Goal: Information Seeking & Learning: Learn about a topic

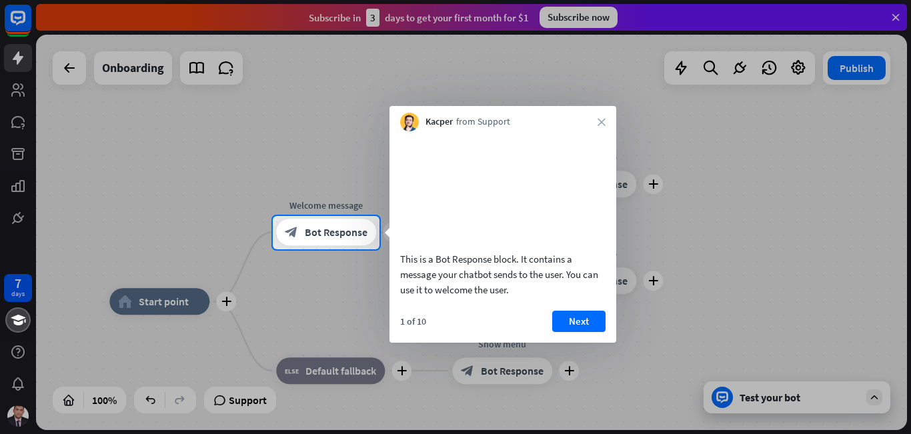
click at [591, 332] on button "Next" at bounding box center [578, 321] width 53 height 21
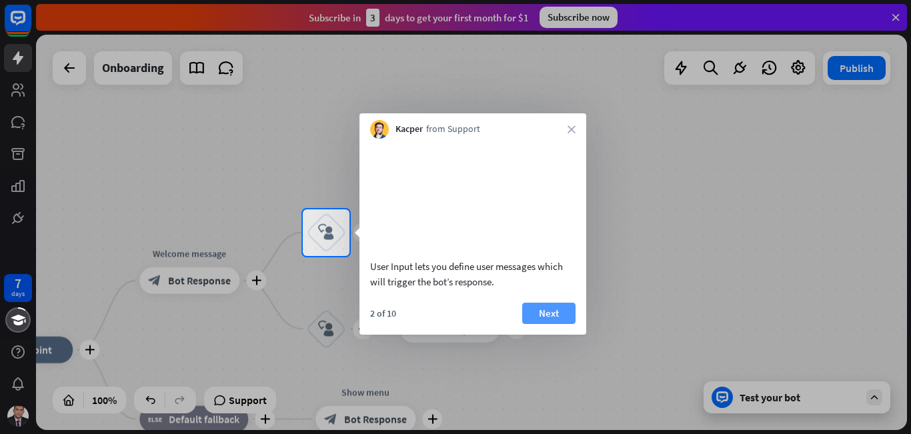
click at [555, 324] on button "Next" at bounding box center [548, 313] width 53 height 21
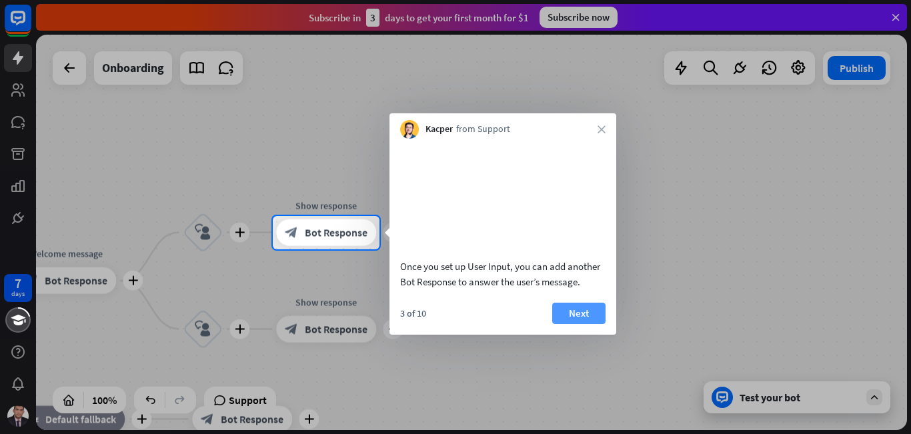
click at [578, 324] on button "Next" at bounding box center [578, 313] width 53 height 21
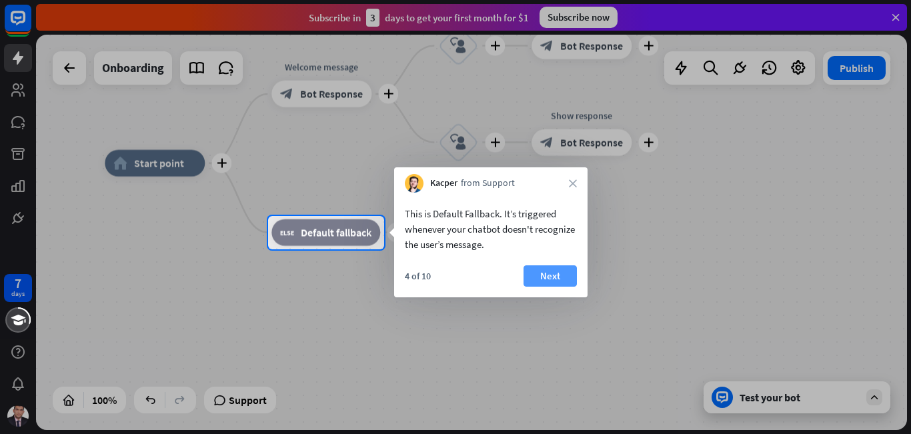
click at [548, 277] on button "Next" at bounding box center [549, 275] width 53 height 21
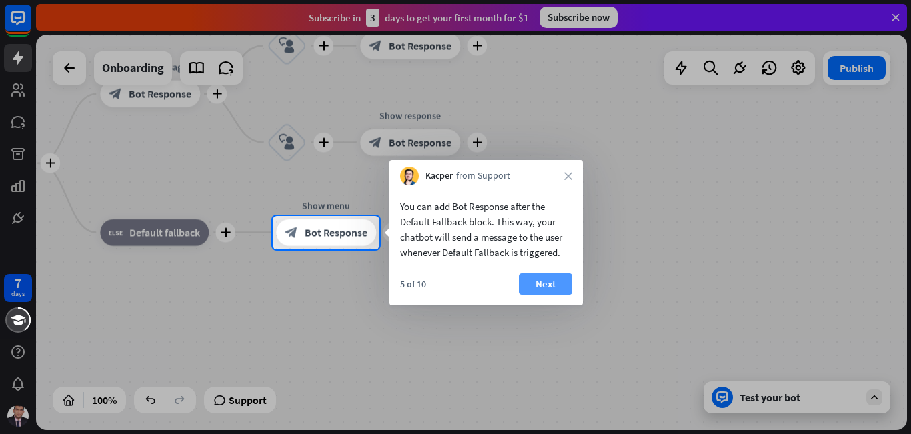
click at [559, 279] on button "Next" at bounding box center [545, 283] width 53 height 21
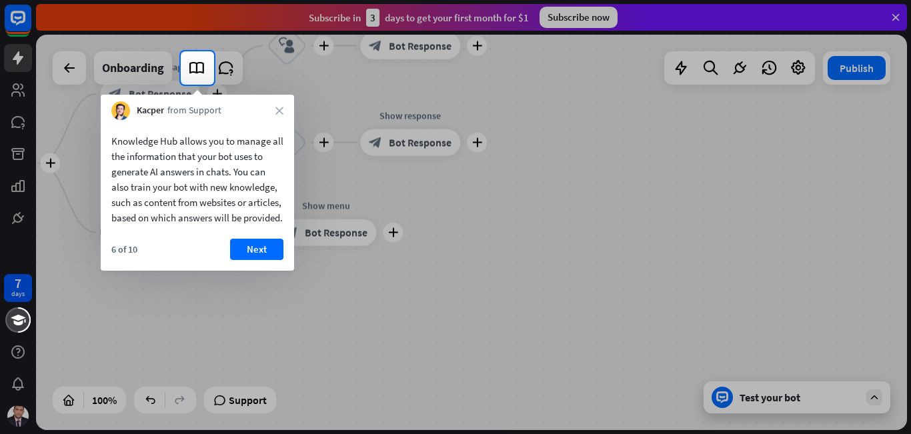
click at [254, 260] on button "Next" at bounding box center [256, 249] width 53 height 21
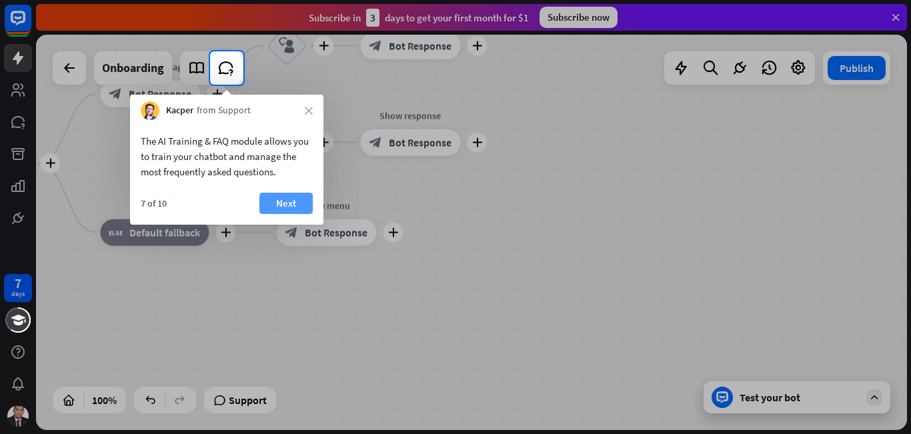
click at [281, 205] on button "Next" at bounding box center [285, 203] width 53 height 21
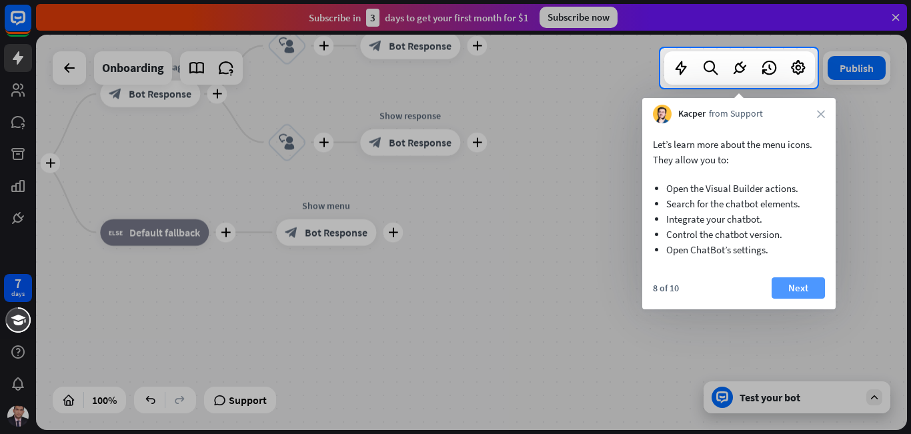
click at [775, 283] on button "Next" at bounding box center [797, 287] width 53 height 21
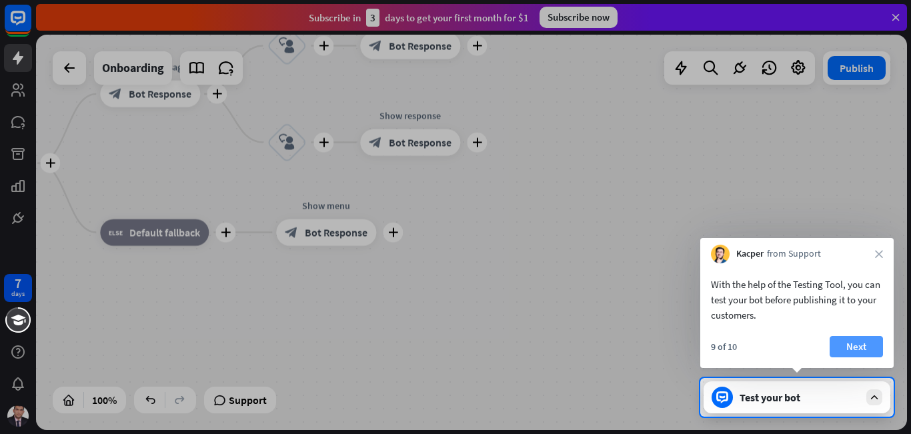
click at [838, 351] on button "Next" at bounding box center [855, 346] width 53 height 21
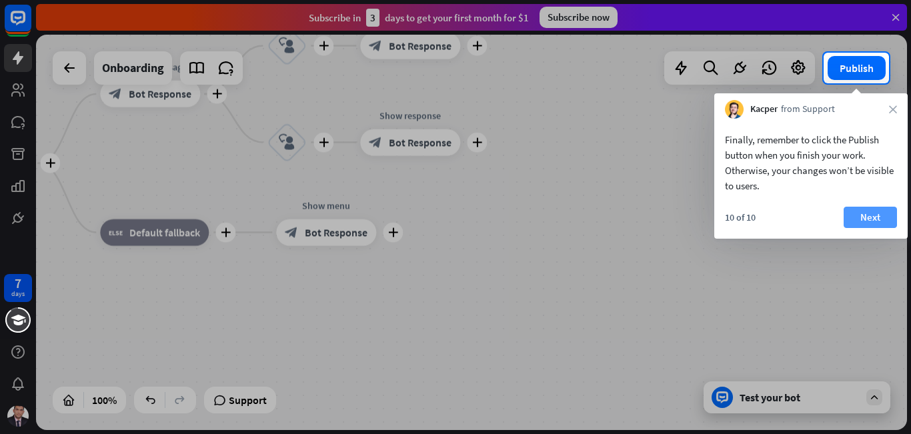
click at [855, 225] on button "Next" at bounding box center [869, 217] width 53 height 21
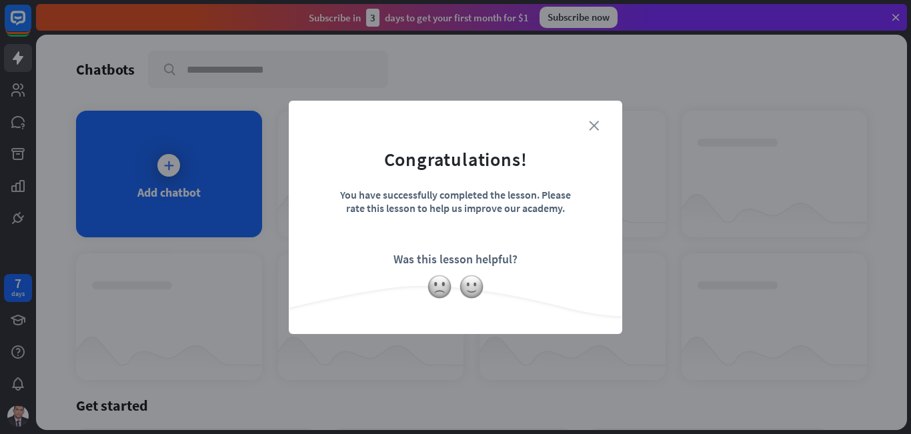
click at [593, 122] on icon "close" at bounding box center [594, 126] width 10 height 10
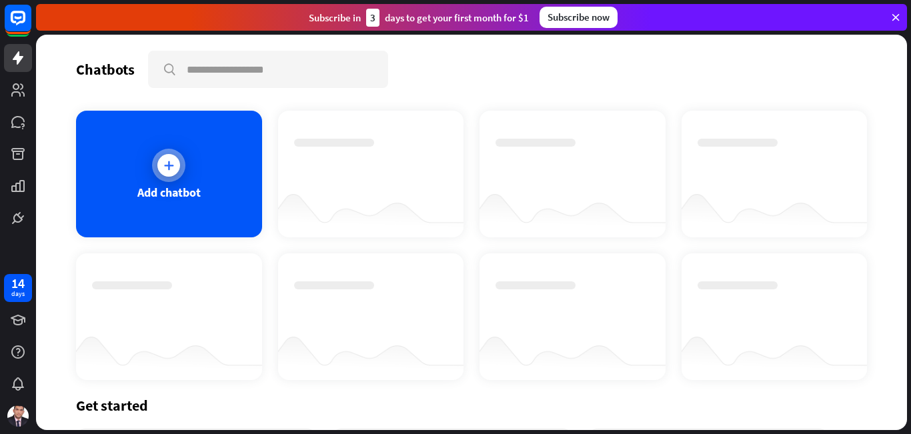
click at [148, 174] on div "Add chatbot" at bounding box center [169, 174] width 186 height 127
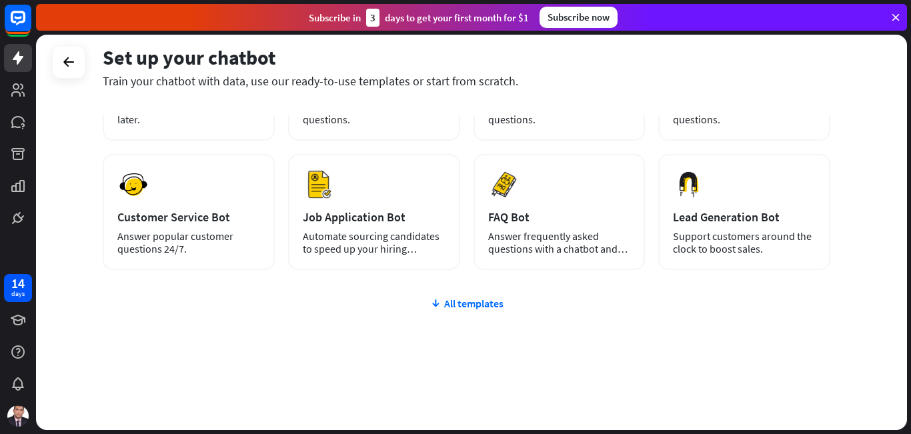
scroll to position [23, 0]
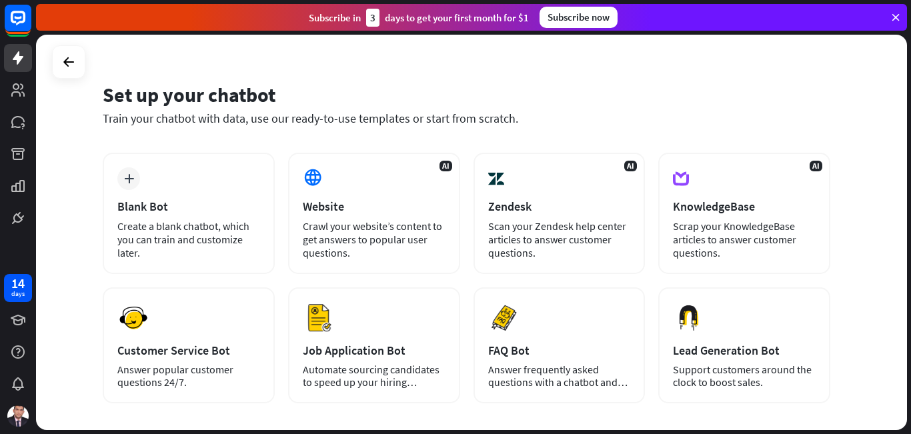
click at [593, 19] on div "Subscribe now" at bounding box center [578, 17] width 78 height 21
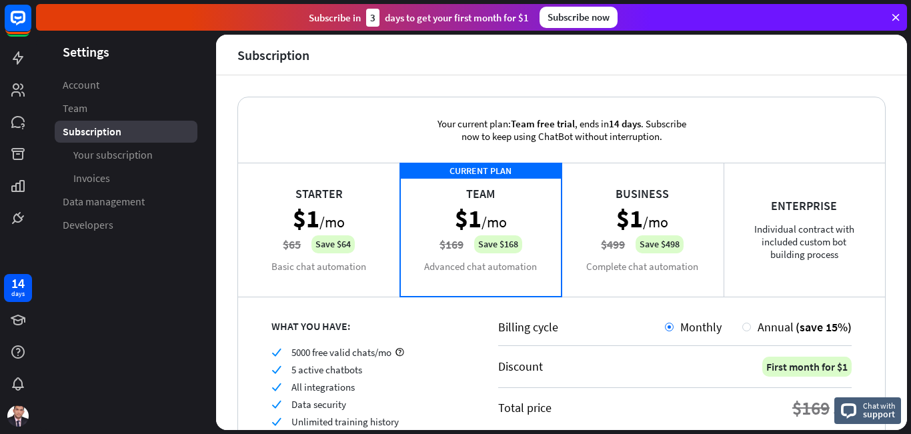
scroll to position [67, 0]
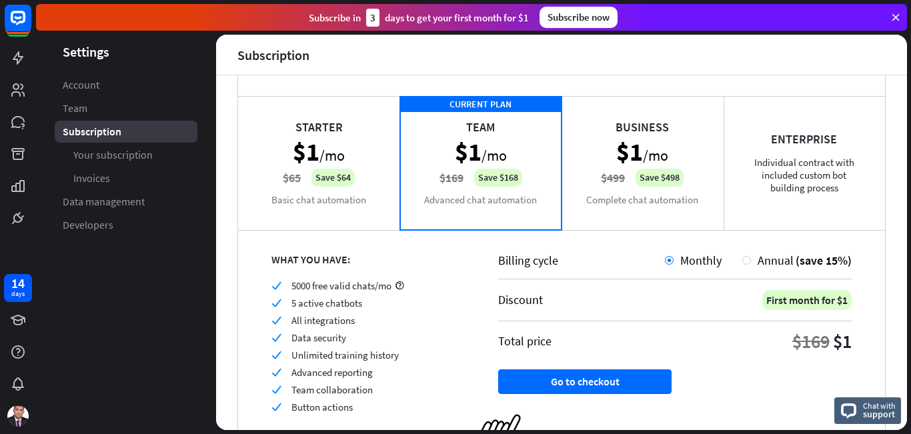
click at [630, 143] on div "Business $1 /mo $499 Save $498 Complete chat automation" at bounding box center [642, 162] width 162 height 133
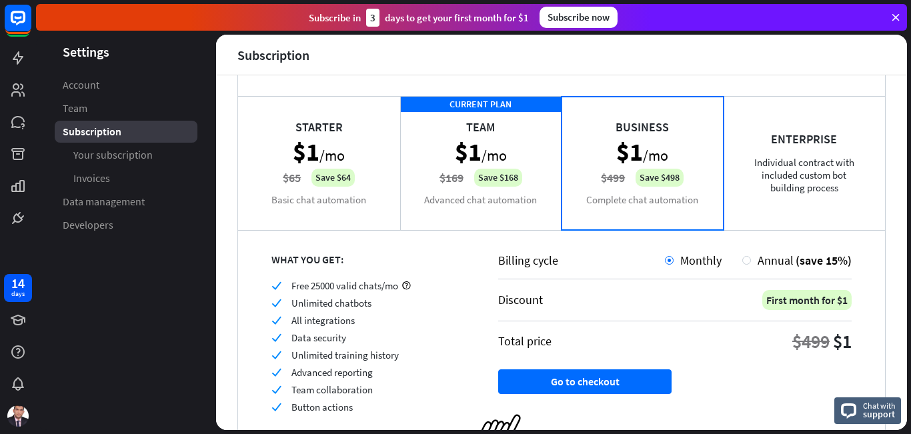
click at [791, 160] on div "Enterprise Individual contract with included custom bot building process" at bounding box center [804, 162] width 162 height 133
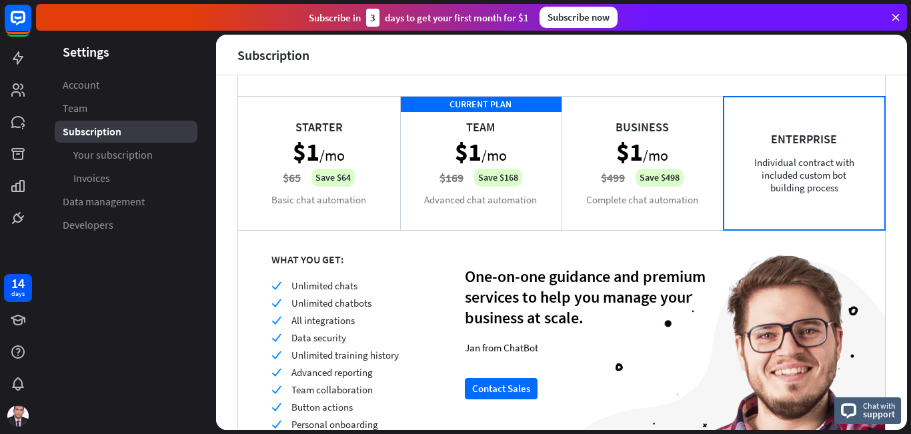
click at [639, 174] on div "Business $1 /mo $499 Save $498 Complete chat automation" at bounding box center [642, 162] width 162 height 133
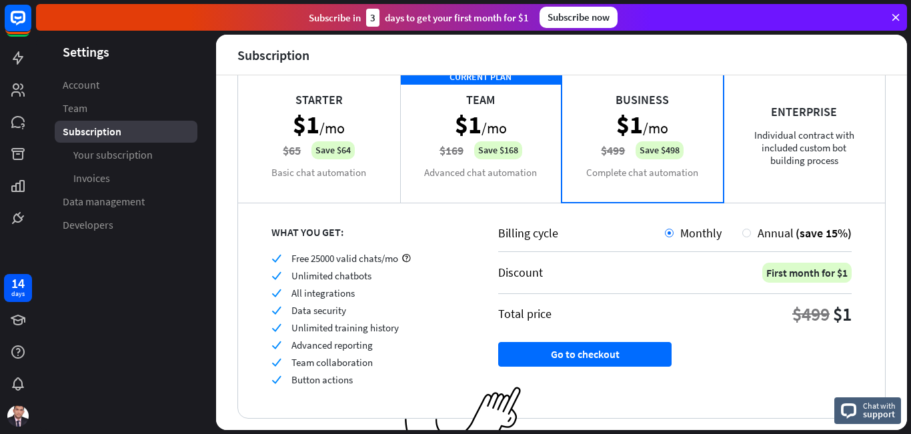
scroll to position [63, 0]
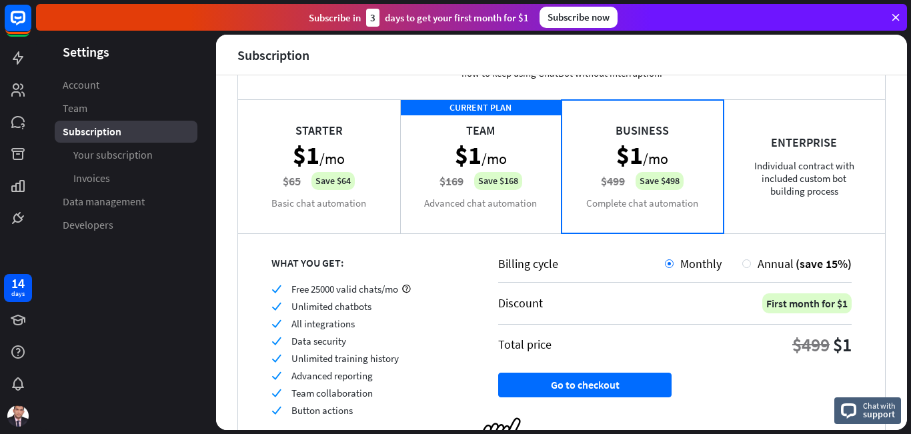
click at [351, 167] on div "Starter $1 /mo $65 Save $64 Basic chat automation" at bounding box center [319, 165] width 162 height 133
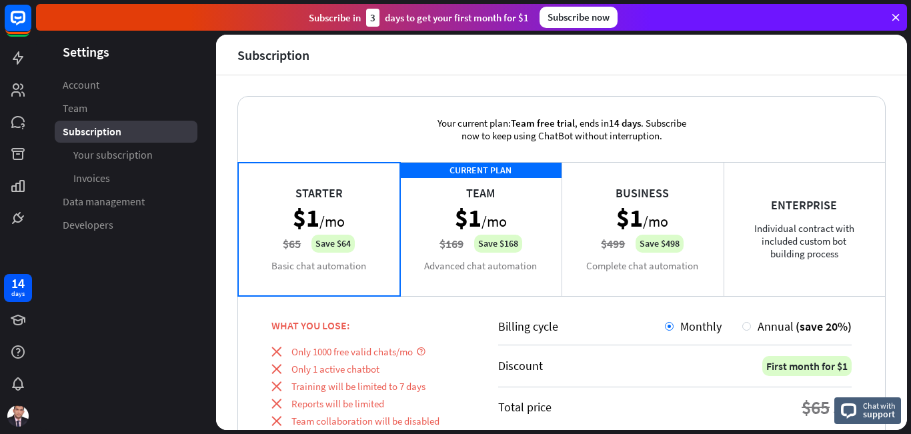
scroll to position [0, 0]
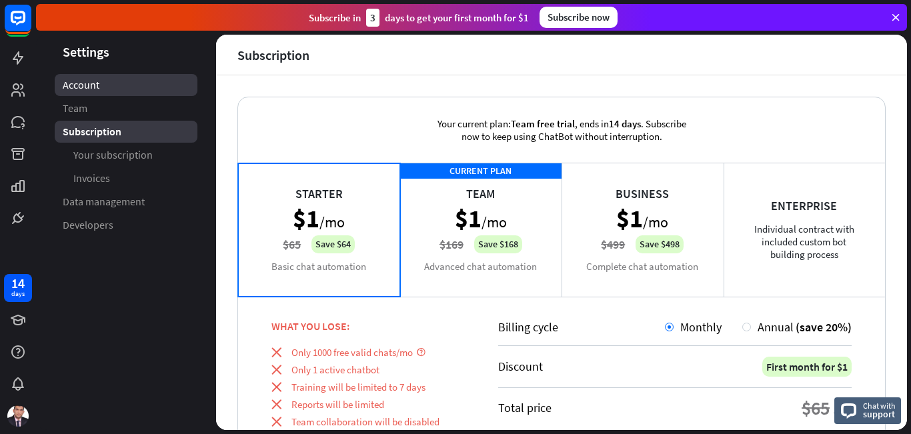
click at [99, 87] on link "Account" at bounding box center [126, 85] width 143 height 22
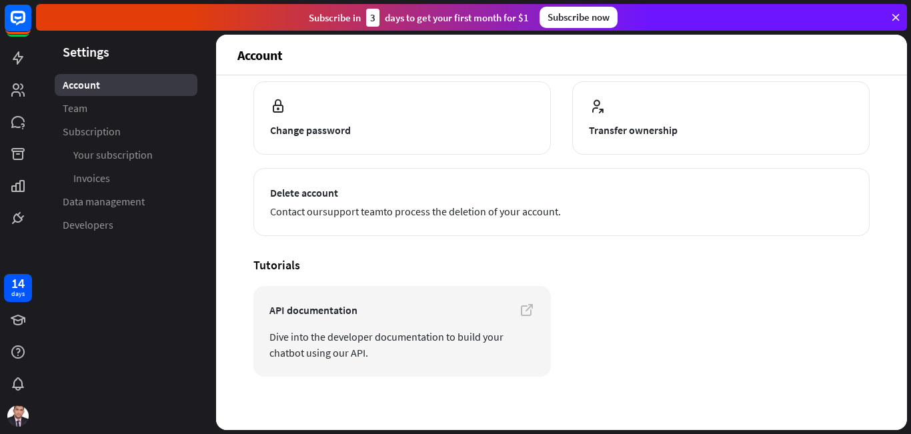
scroll to position [157, 0]
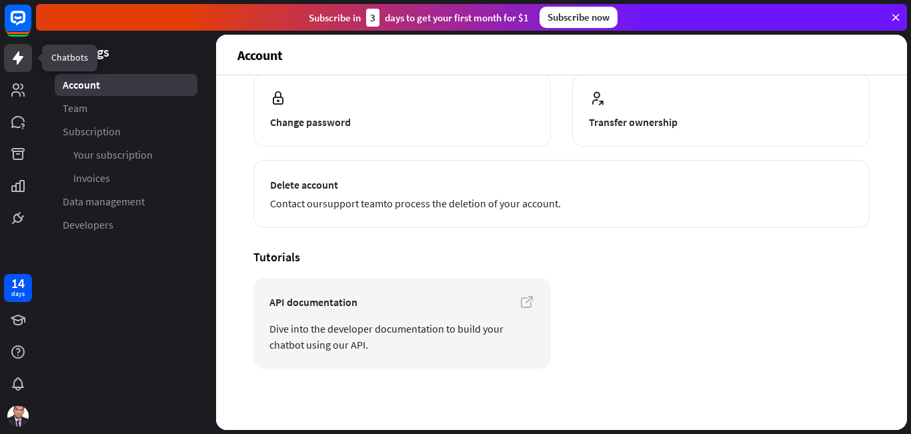
click at [17, 62] on icon at bounding box center [18, 57] width 11 height 13
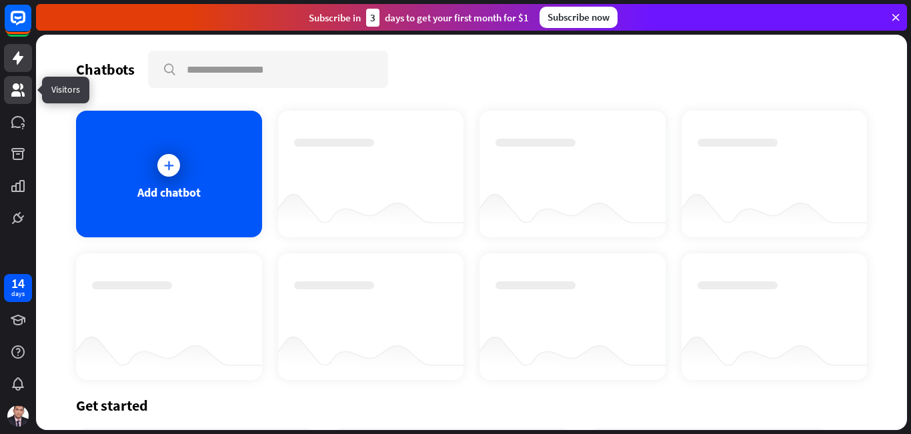
click at [15, 86] on icon at bounding box center [17, 89] width 13 height 13
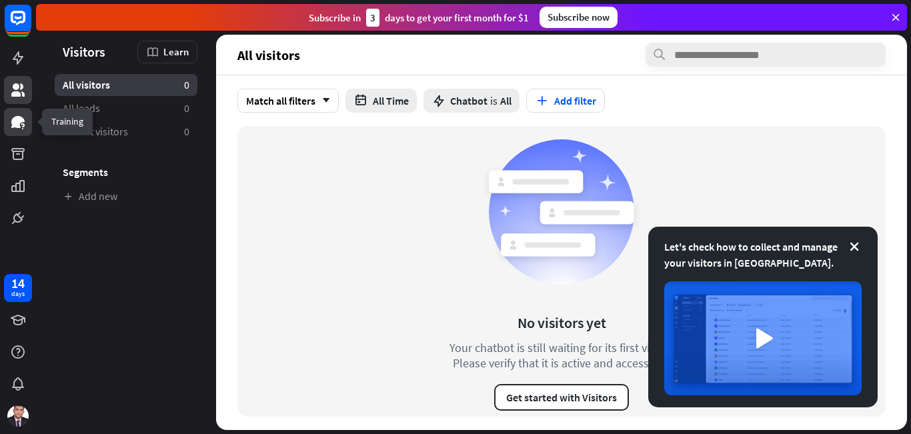
click at [16, 129] on icon at bounding box center [18, 122] width 16 height 16
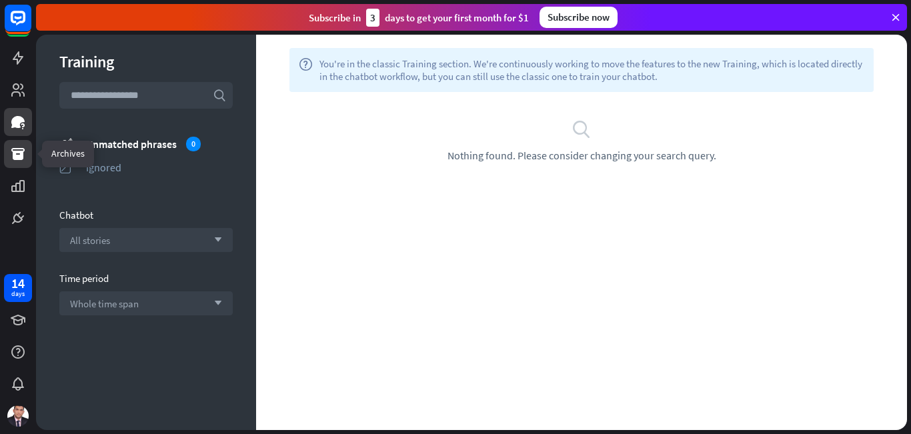
click at [19, 151] on icon at bounding box center [17, 154] width 13 height 12
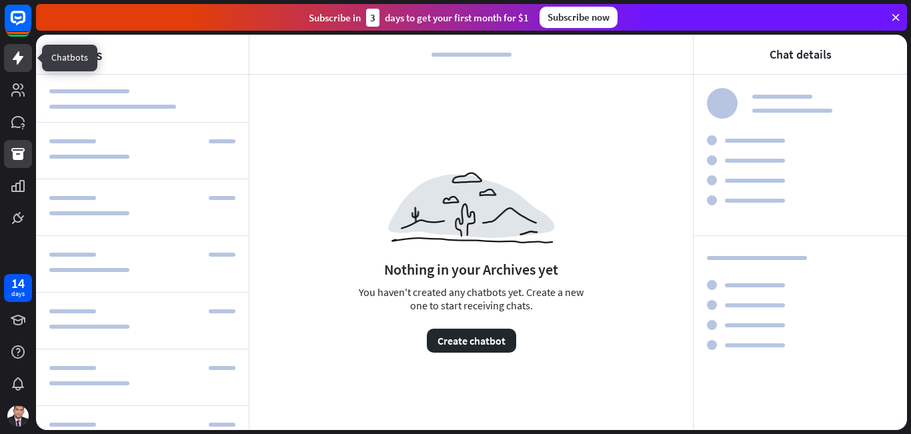
click at [23, 61] on icon at bounding box center [18, 58] width 16 height 16
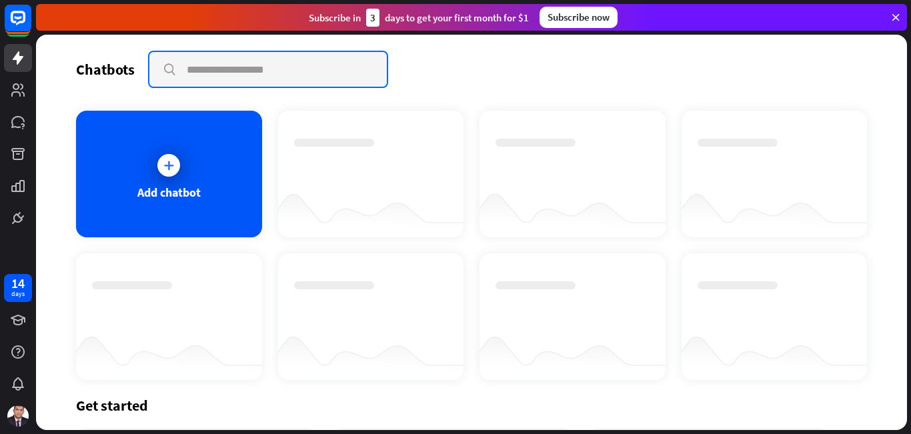
click at [249, 79] on input "text" at bounding box center [267, 69] width 237 height 35
type input "*"
type input "****"
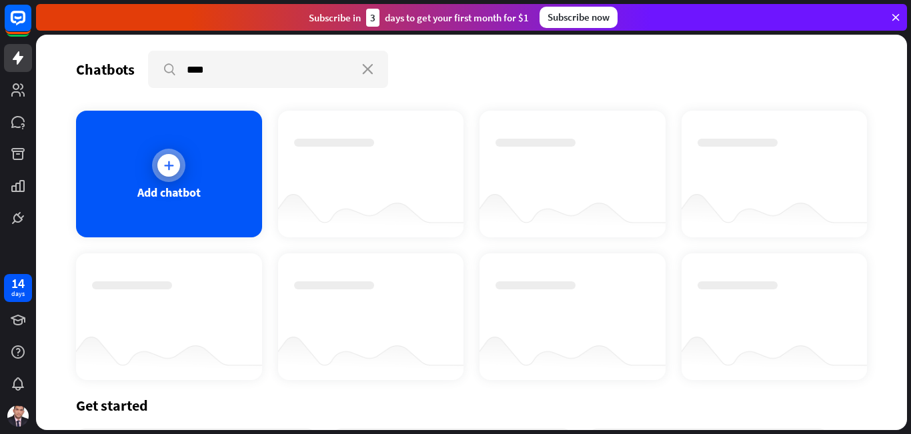
click at [163, 172] on div at bounding box center [168, 165] width 23 height 23
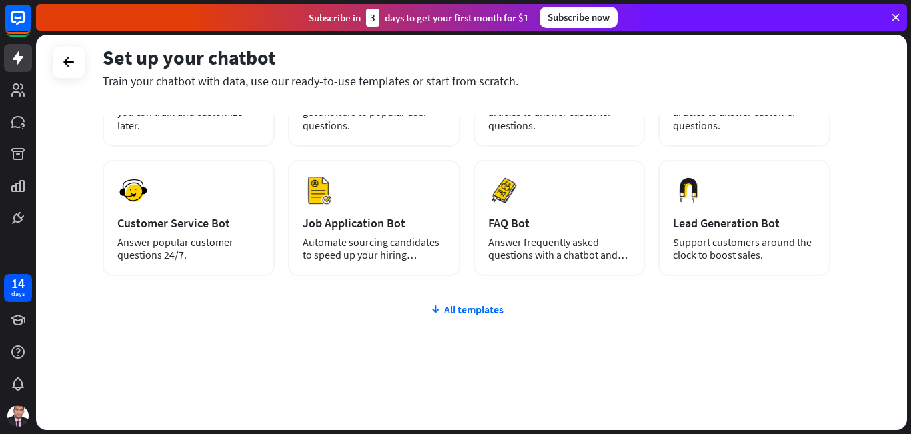
scroll to position [156, 0]
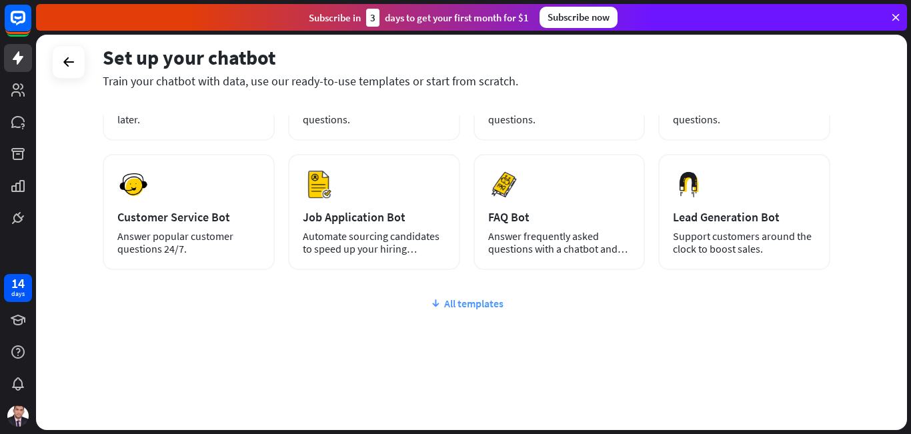
click at [467, 301] on div "All templates" at bounding box center [466, 303] width 727 height 13
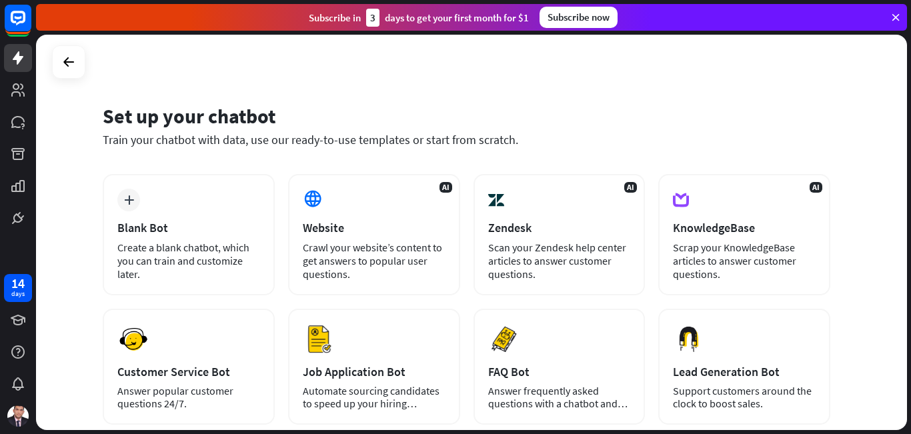
scroll to position [0, 0]
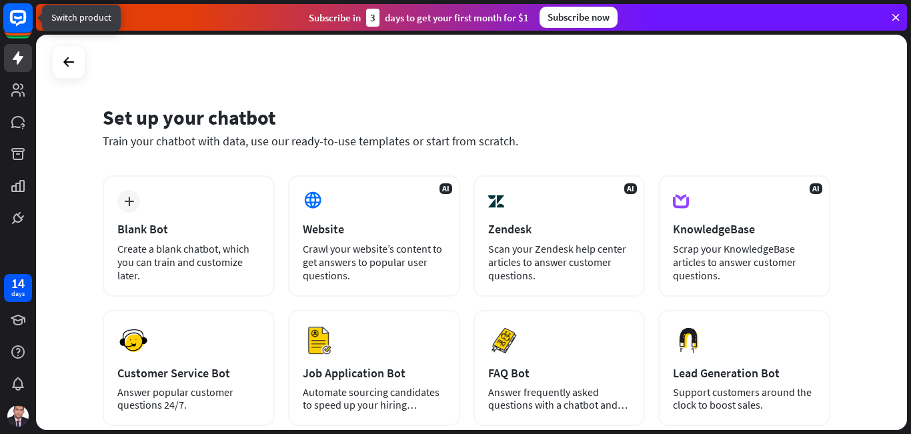
click at [11, 23] on rect at bounding box center [17, 17] width 29 height 29
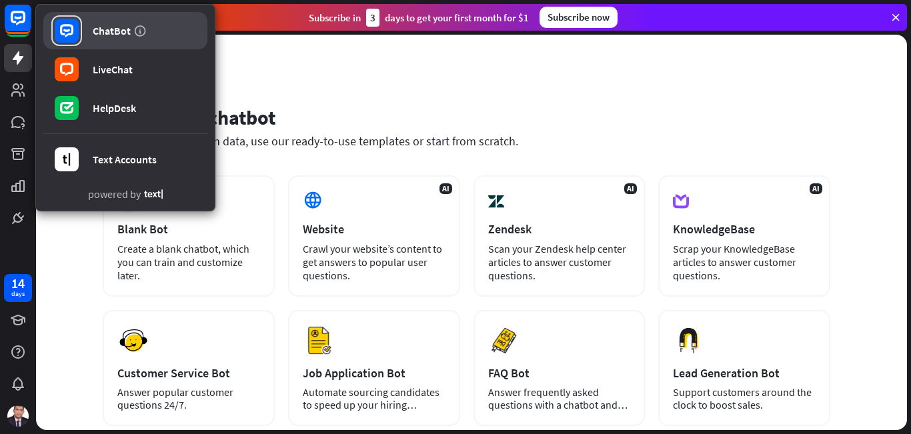
click at [92, 39] on link "ChatBot" at bounding box center [125, 30] width 164 height 37
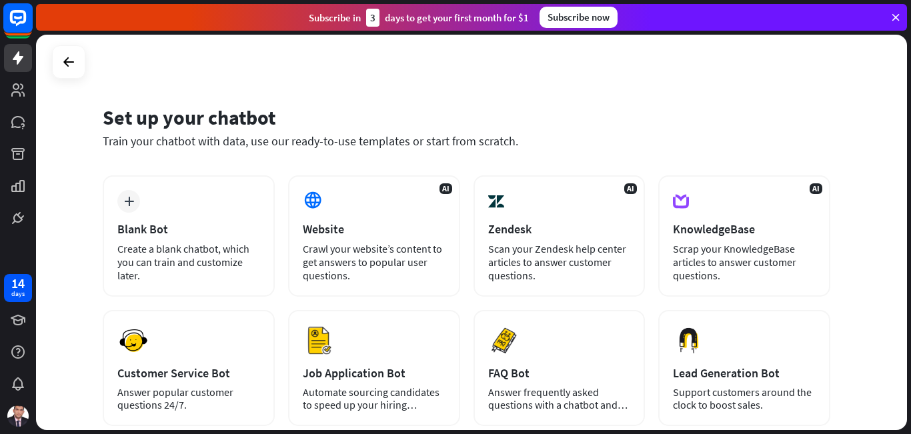
click at [19, 24] on icon at bounding box center [18, 18] width 16 height 16
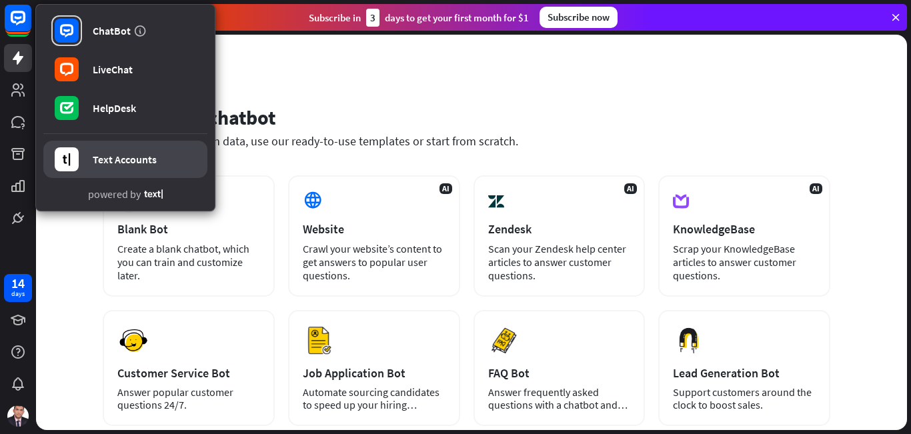
click at [80, 158] on div at bounding box center [66, 159] width 31 height 31
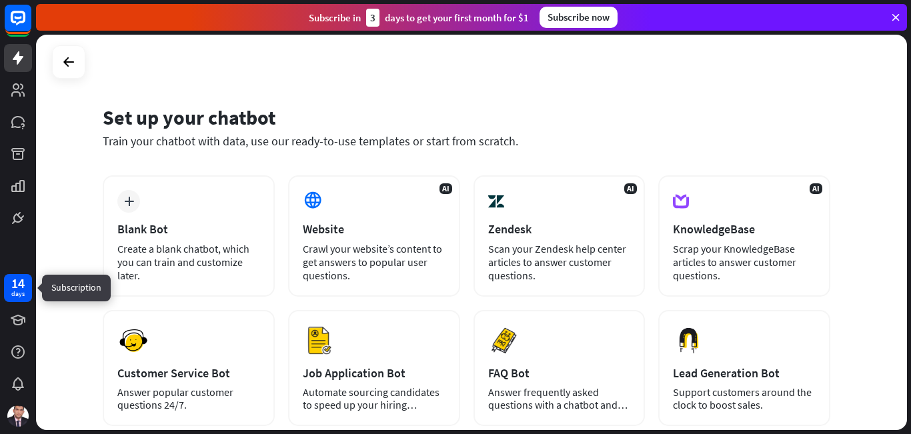
click at [21, 293] on div "days" at bounding box center [17, 293] width 13 height 9
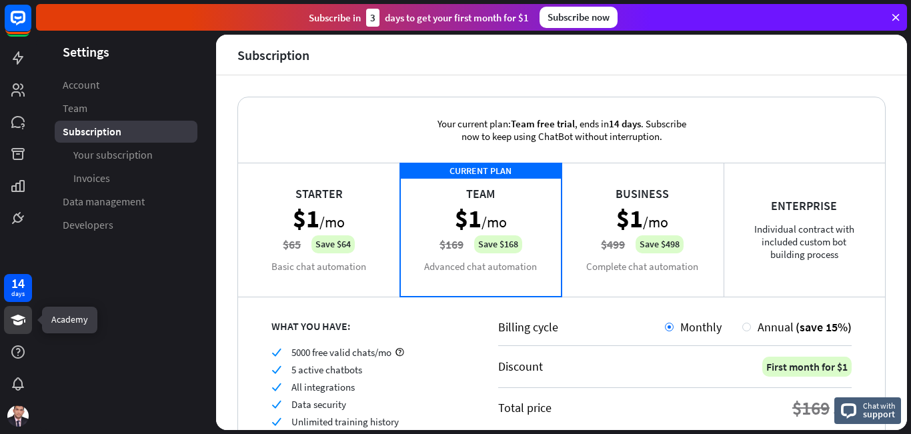
click at [17, 327] on icon at bounding box center [18, 320] width 16 height 16
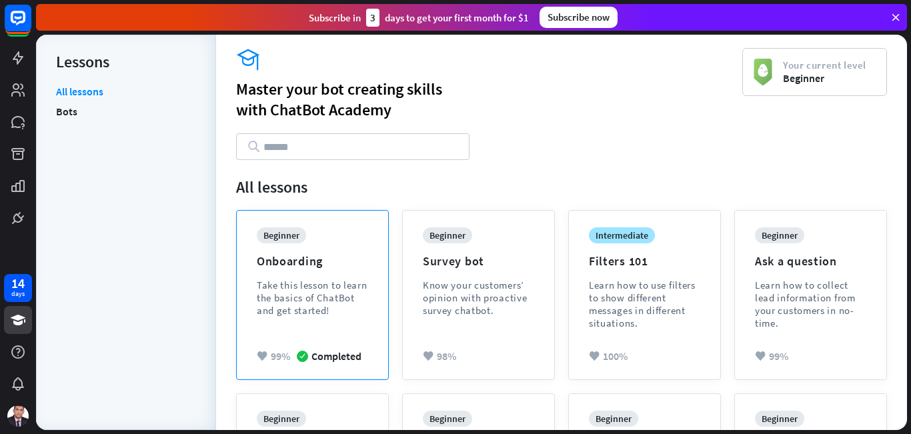
click at [273, 273] on div "beginner Onboarding Take this lesson to learn the basics of ChatBot and get sta…" at bounding box center [312, 281] width 111 height 109
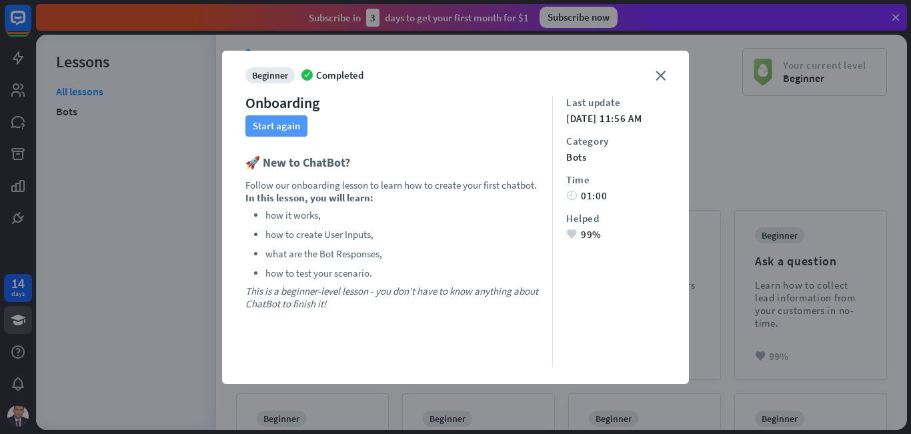
click at [291, 128] on button "Start again" at bounding box center [276, 125] width 62 height 21
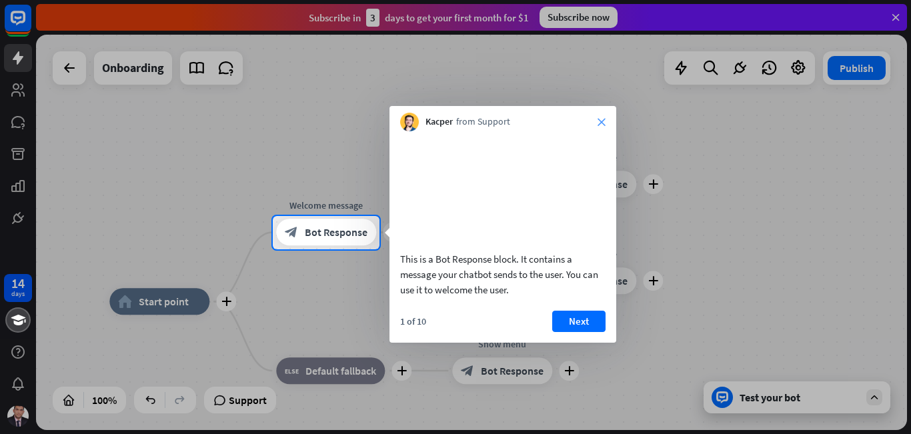
click at [599, 119] on icon "close" at bounding box center [601, 122] width 8 height 8
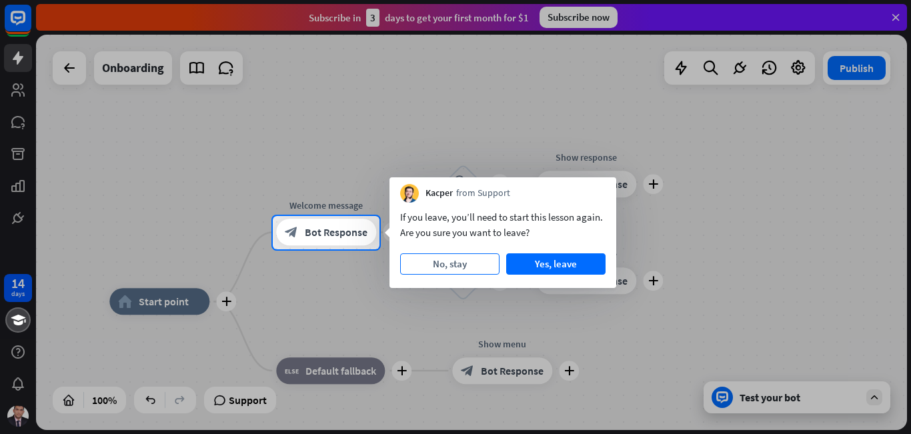
click at [451, 265] on button "No, stay" at bounding box center [449, 263] width 99 height 21
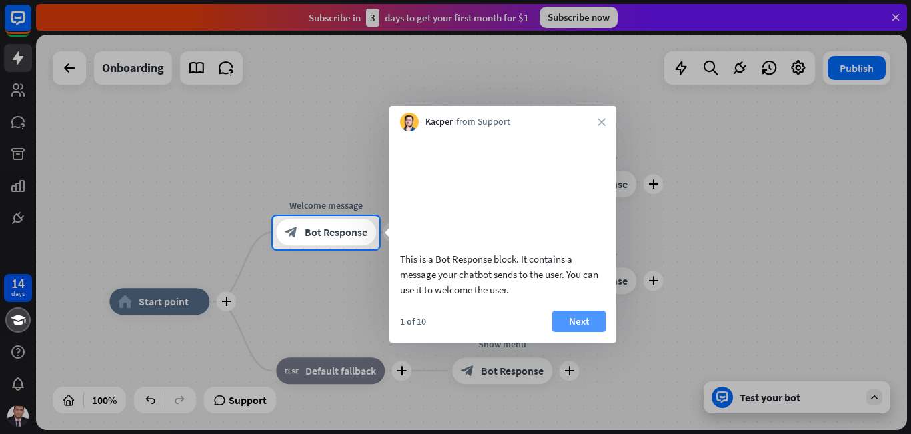
click at [579, 332] on button "Next" at bounding box center [578, 321] width 53 height 21
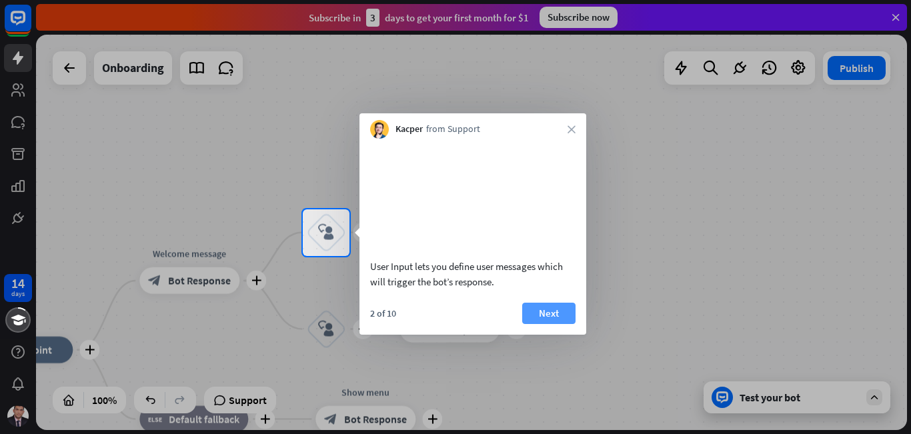
click at [556, 324] on button "Next" at bounding box center [548, 313] width 53 height 21
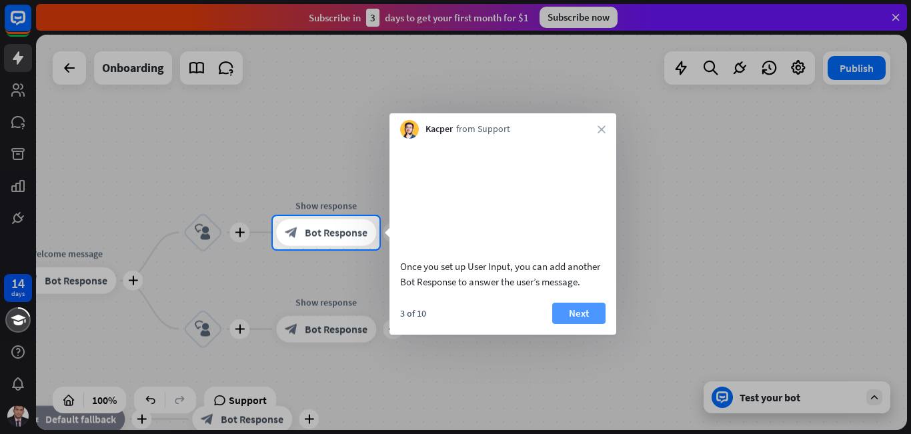
click at [578, 324] on button "Next" at bounding box center [578, 313] width 53 height 21
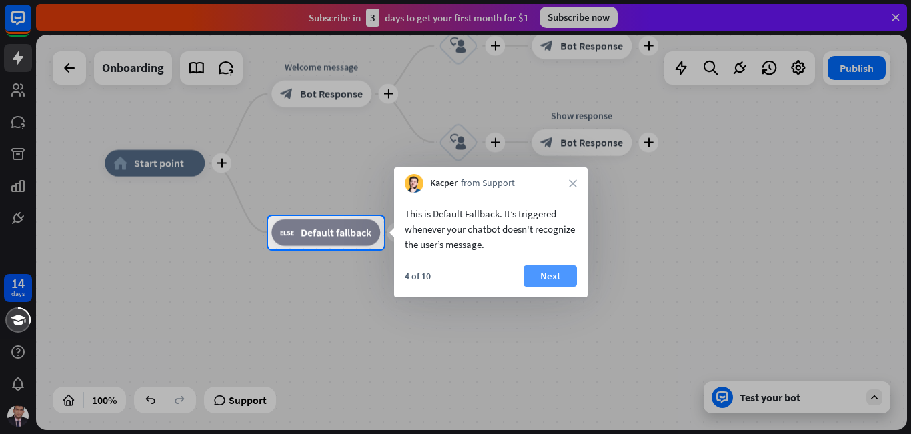
click at [546, 280] on button "Next" at bounding box center [549, 275] width 53 height 21
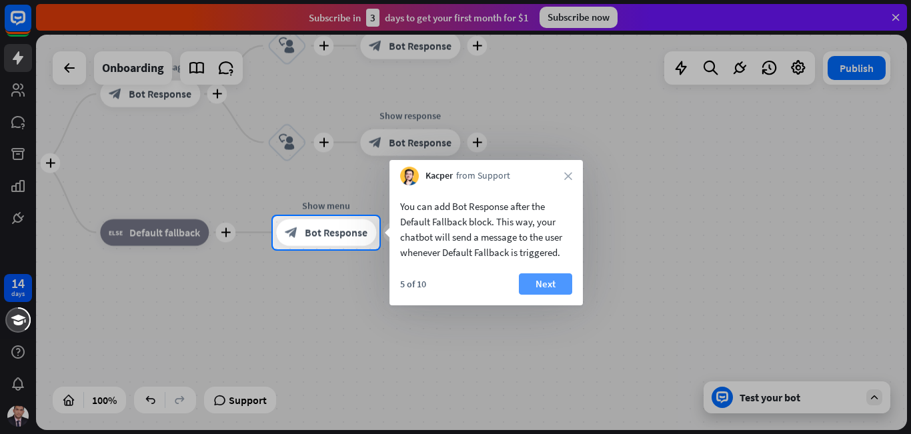
click at [546, 284] on button "Next" at bounding box center [545, 283] width 53 height 21
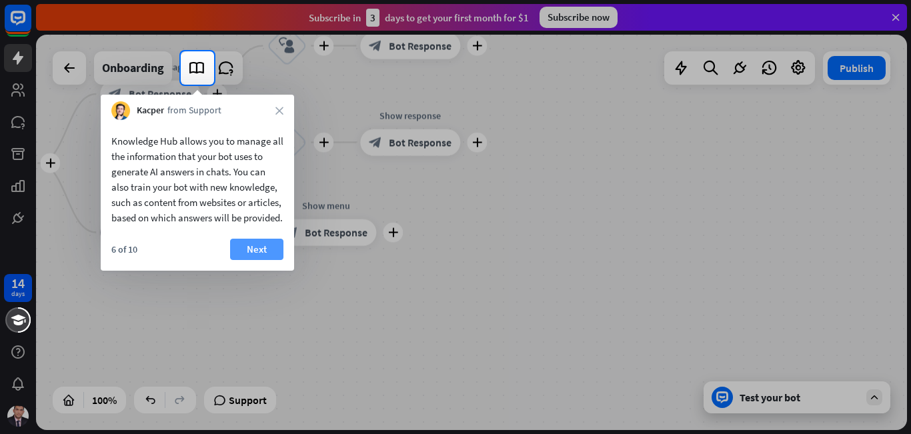
click at [251, 260] on button "Next" at bounding box center [256, 249] width 53 height 21
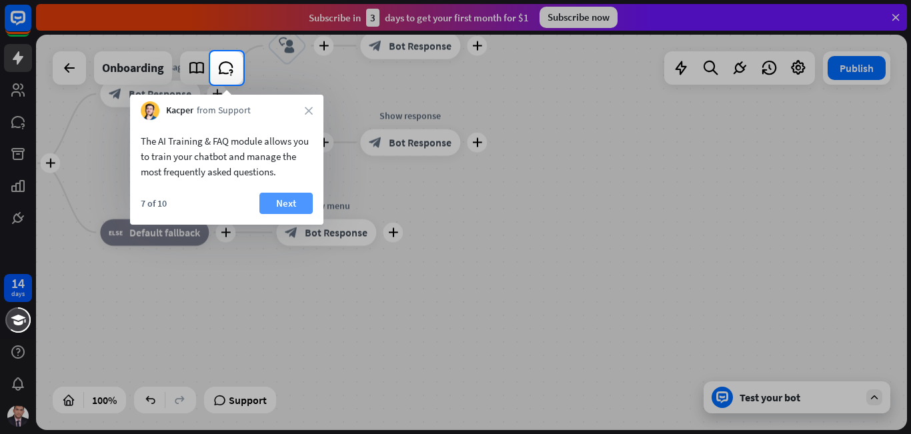
click at [285, 205] on button "Next" at bounding box center [285, 203] width 53 height 21
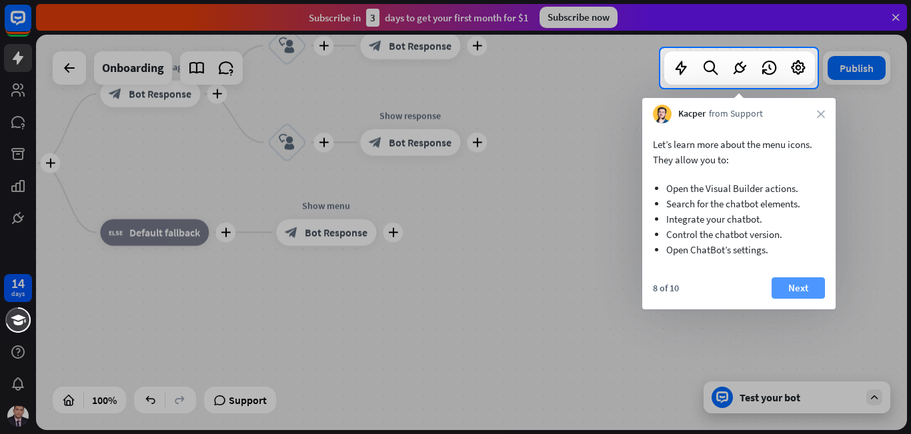
click at [794, 287] on button "Next" at bounding box center [797, 287] width 53 height 21
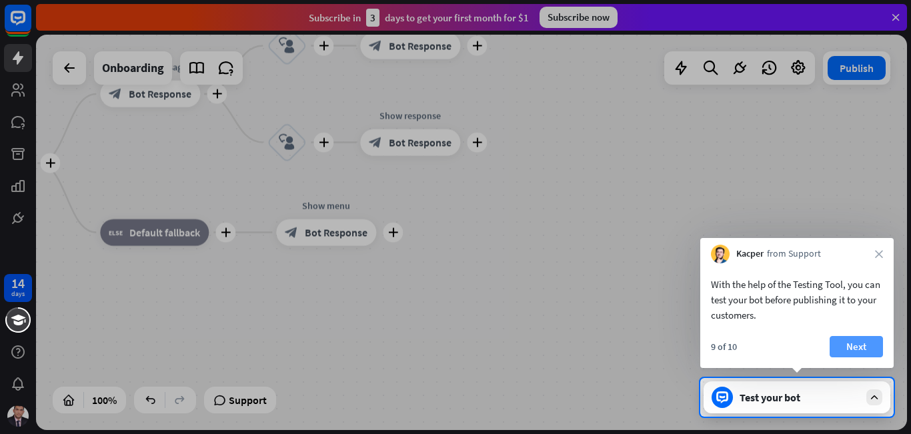
click at [873, 349] on button "Next" at bounding box center [855, 346] width 53 height 21
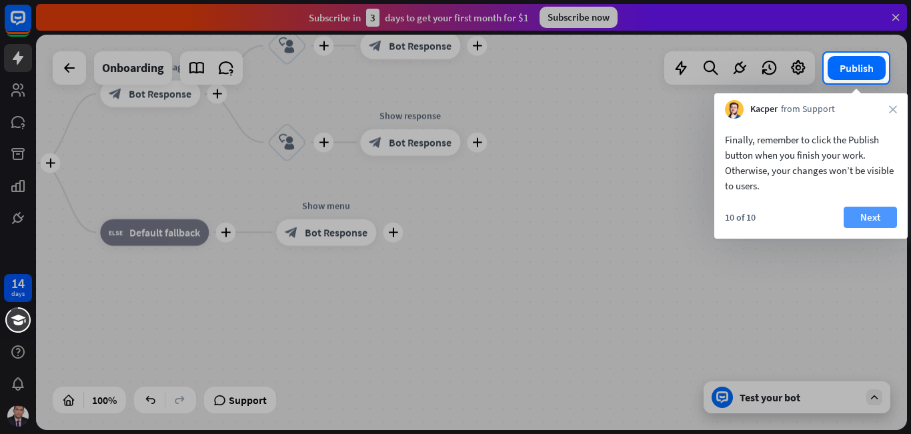
click at [869, 219] on button "Next" at bounding box center [869, 217] width 53 height 21
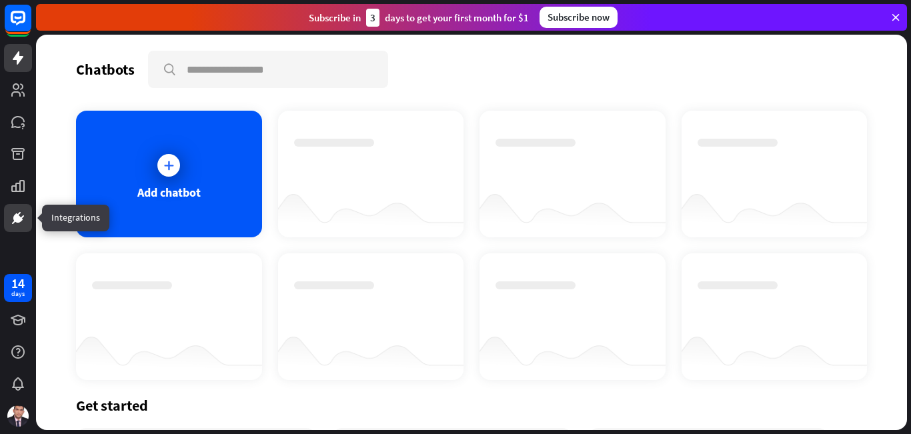
click at [25, 218] on icon at bounding box center [18, 218] width 16 height 16
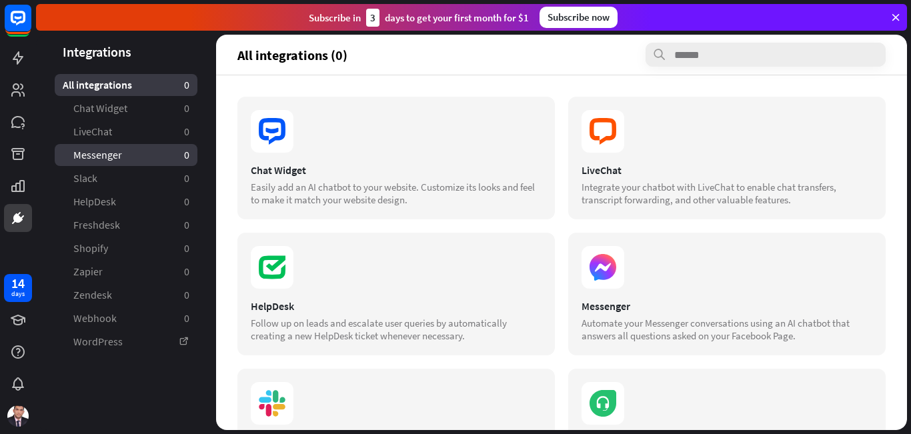
click at [110, 158] on span "Messenger" at bounding box center [97, 155] width 49 height 14
